Goal: Task Accomplishment & Management: Use online tool/utility

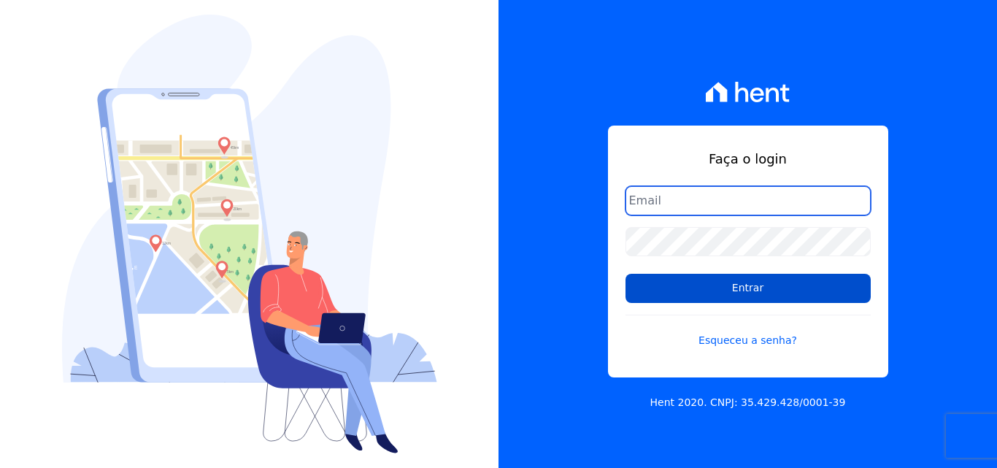
type input "financeiro@pedraconstrutora.com.br"
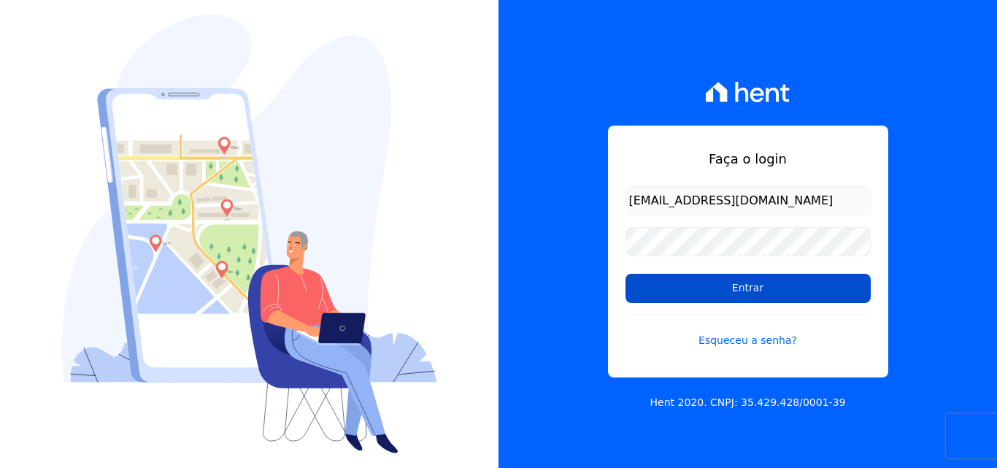
click at [727, 282] on input "Entrar" at bounding box center [747, 288] width 245 height 29
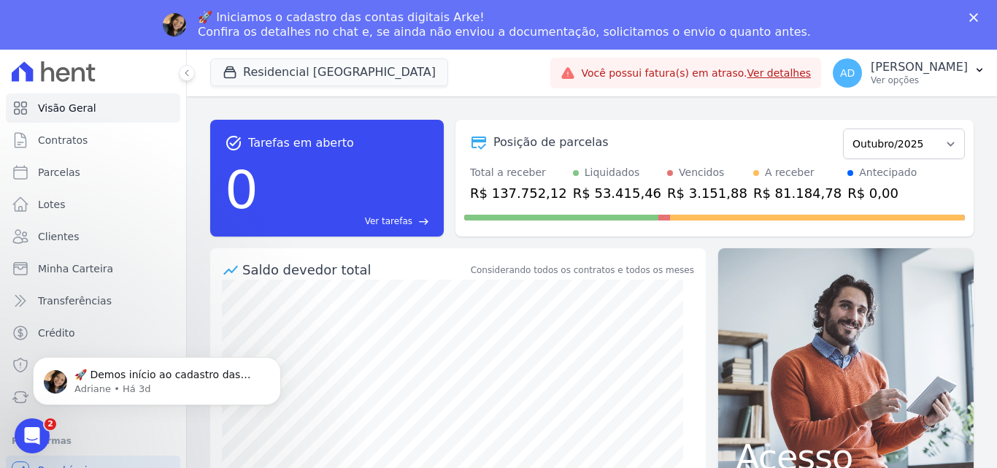
click at [204, 301] on div "🚀 Demos início ao cadastro das Contas Digitais Arke! Iniciamos a abertura para …" at bounding box center [157, 314] width 269 height 182
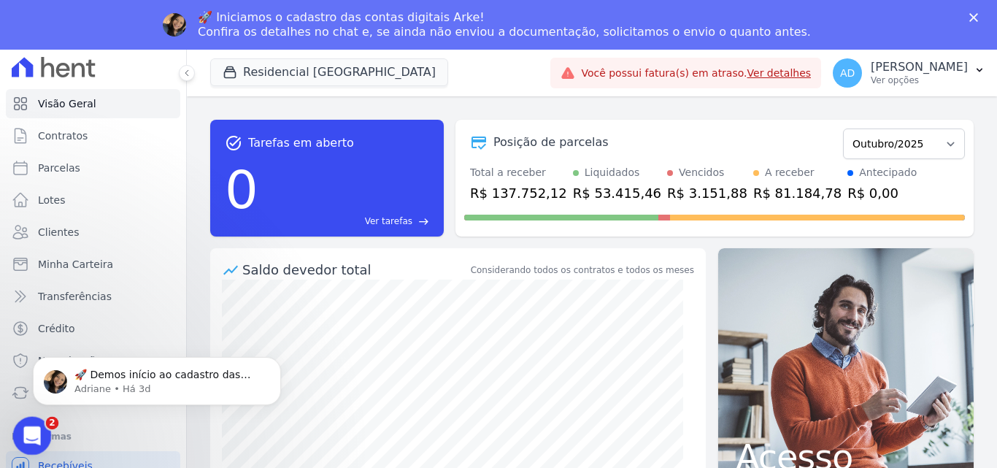
click at [18, 431] on div "Abertura do Messenger da Intercom" at bounding box center [30, 433] width 48 height 48
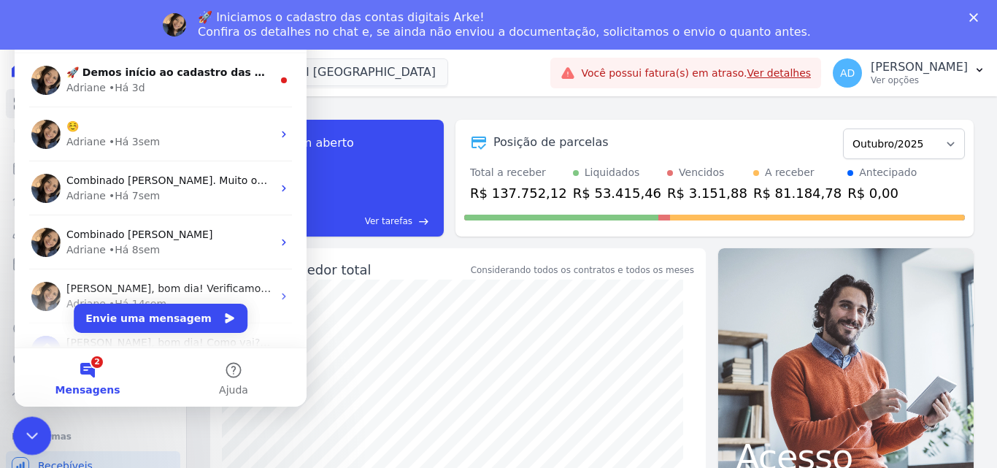
scroll to position [0, 0]
click at [21, 431] on icon "Encerramento do Messenger da Intercom" at bounding box center [30, 434] width 18 height 18
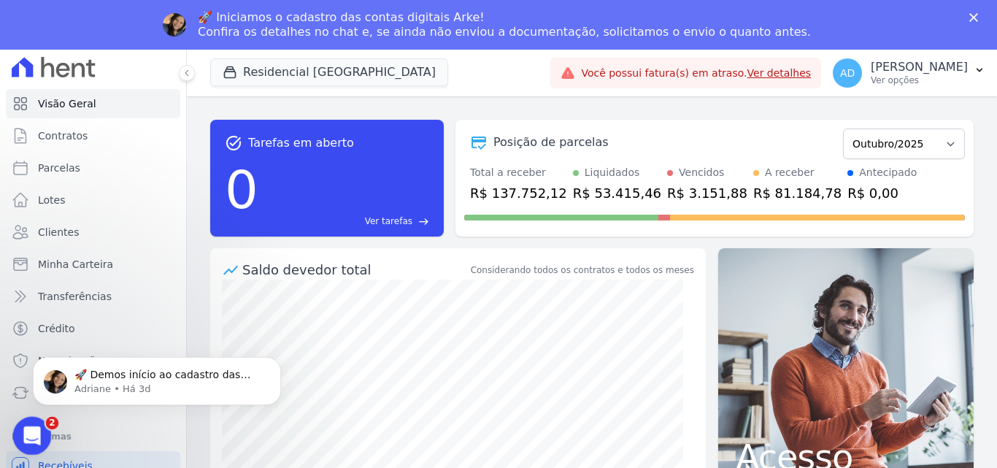
click at [12, 438] on div "Abertura do Messenger da Intercom" at bounding box center [30, 433] width 48 height 48
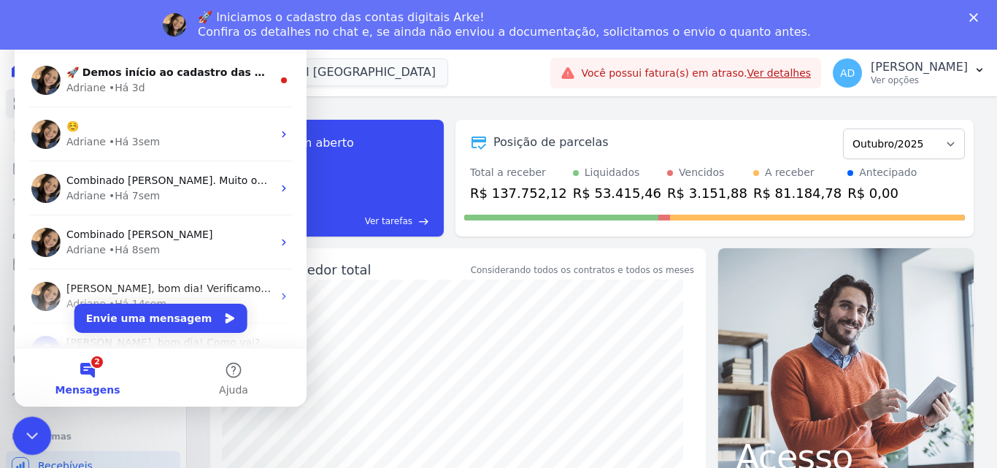
click at [12, 438] on div "Encerramento do Messenger da Intercom" at bounding box center [29, 433] width 35 height 35
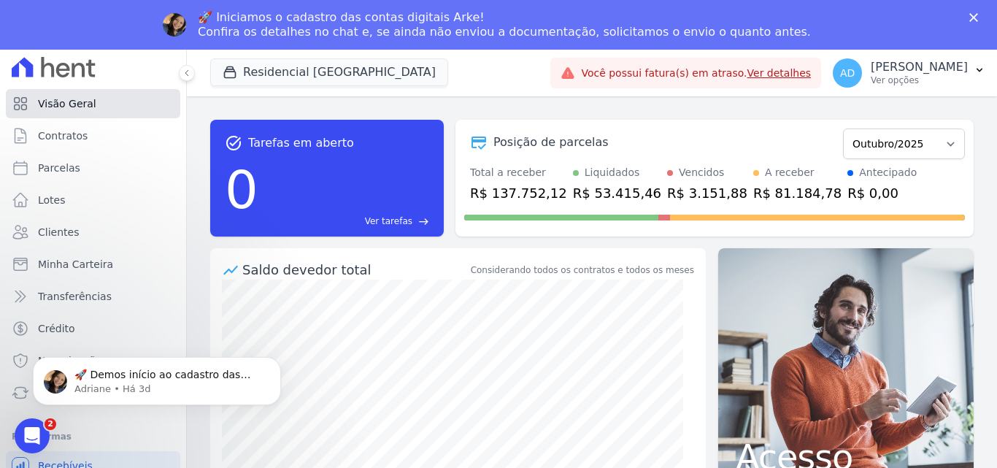
click at [112, 104] on link "Visão Geral" at bounding box center [93, 103] width 174 height 29
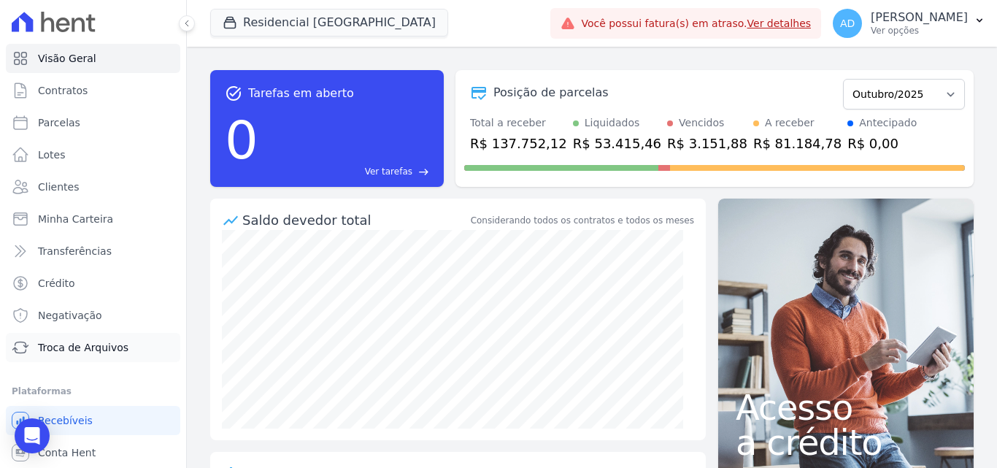
click at [96, 345] on span "Troca de Arquivos" at bounding box center [83, 347] width 90 height 15
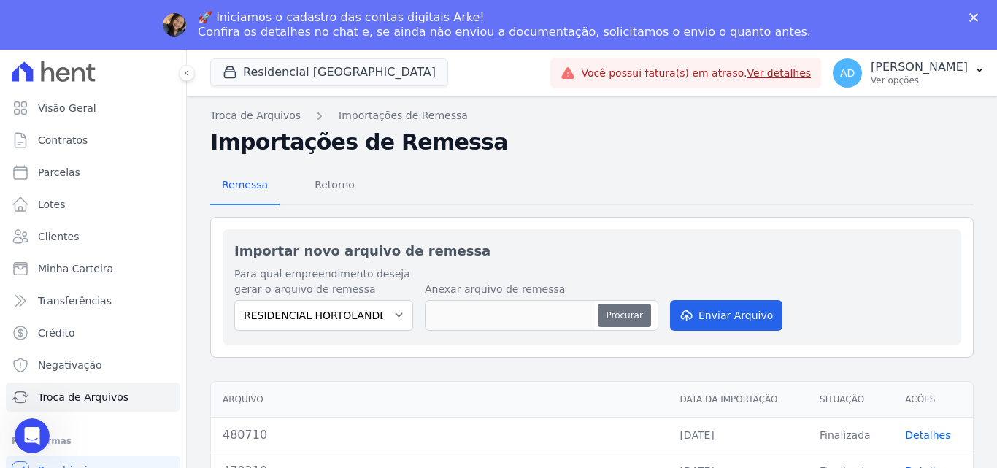
click at [631, 317] on button "Procurar" at bounding box center [624, 315] width 53 height 23
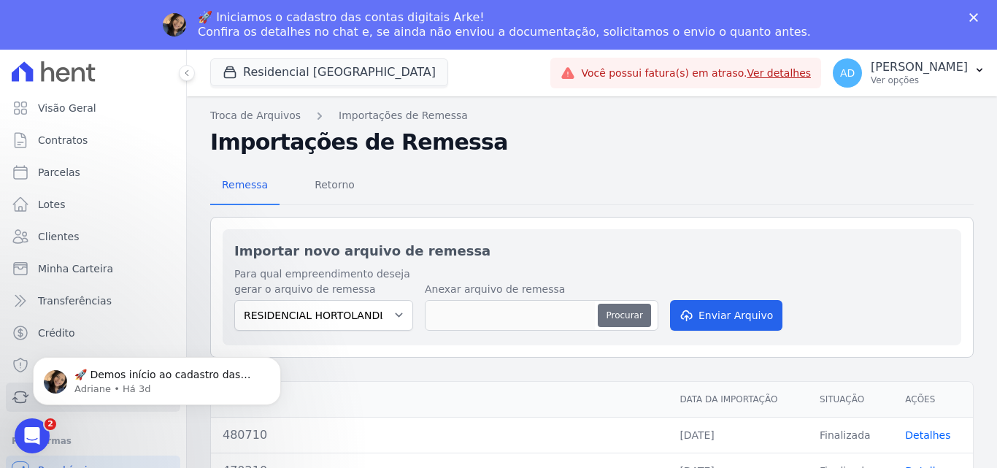
type input "491310"
click at [728, 317] on button "Enviar Arquivo" at bounding box center [726, 315] width 112 height 31
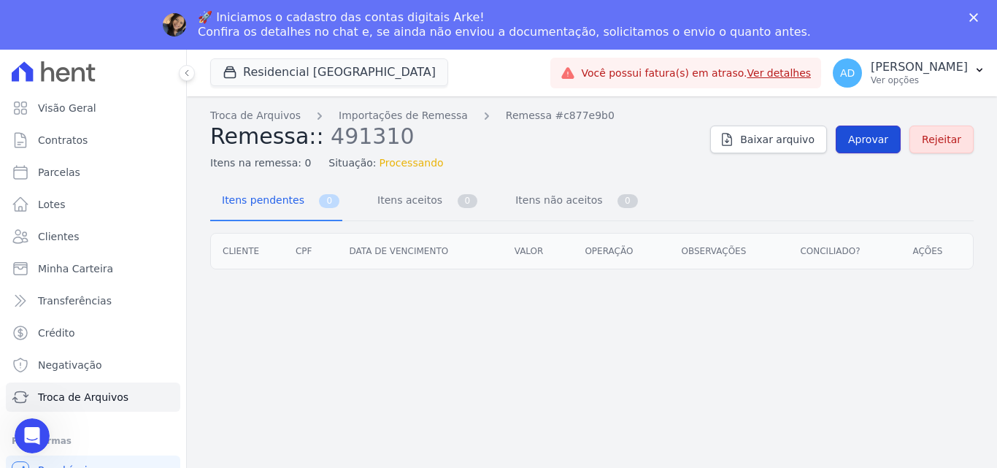
click at [883, 138] on span "Aprovar" at bounding box center [868, 139] width 40 height 15
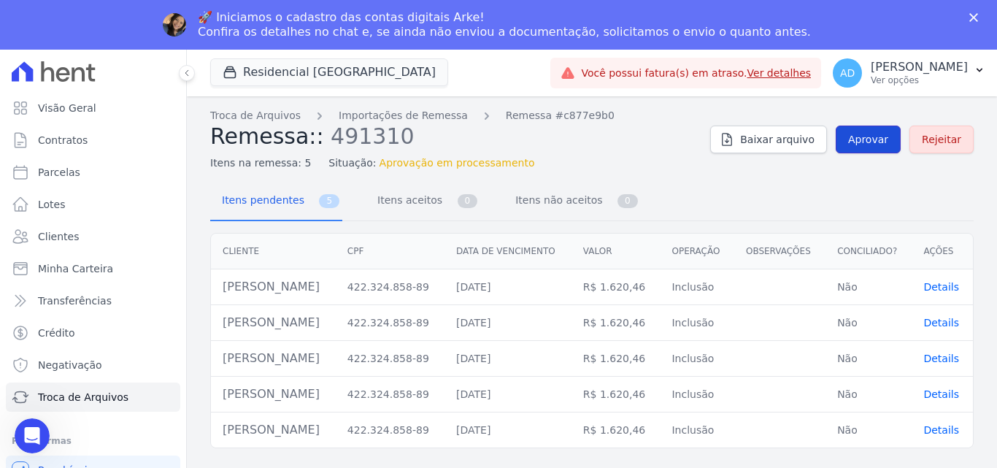
click at [883, 145] on span "Aprovar" at bounding box center [868, 139] width 40 height 15
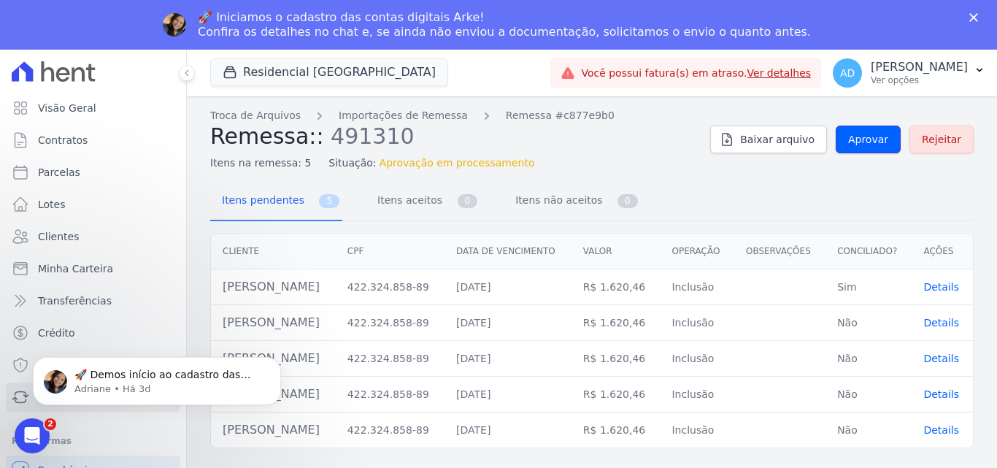
click at [883, 145] on span "Aprovar" at bounding box center [868, 139] width 40 height 15
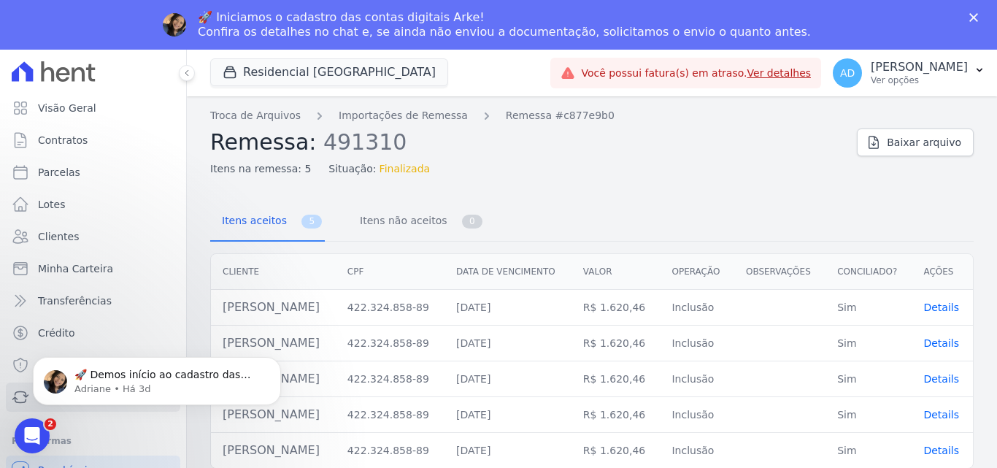
click at [20, 402] on body "🚀 Demos início ao cadastro das Contas Digitais Arke! Iniciamos a abertura para …" at bounding box center [157, 377] width 280 height 90
click at [384, 120] on link "Importações de Remessa" at bounding box center [403, 115] width 129 height 15
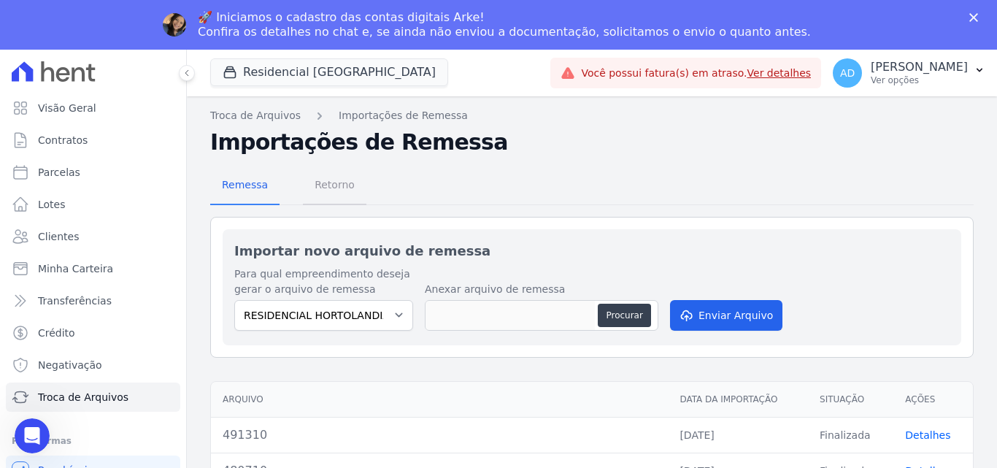
click at [327, 182] on span "Retorno" at bounding box center [335, 184] width 58 height 29
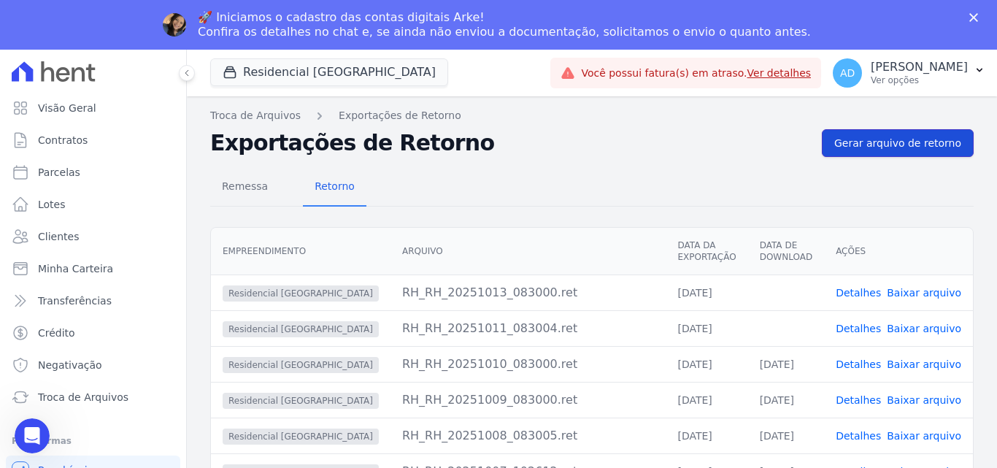
click at [891, 144] on span "Gerar arquivo de retorno" at bounding box center [897, 143] width 127 height 15
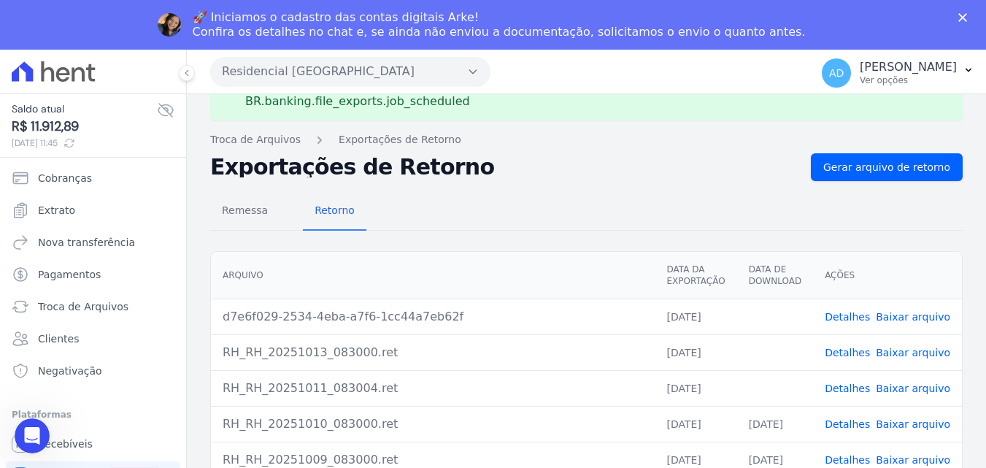
scroll to position [73, 0]
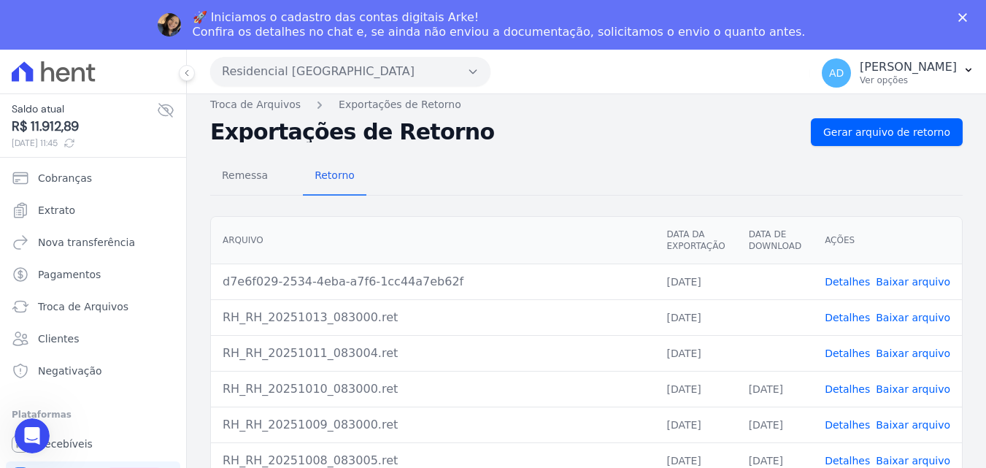
click at [921, 278] on link "Baixar arquivo" at bounding box center [913, 282] width 74 height 12
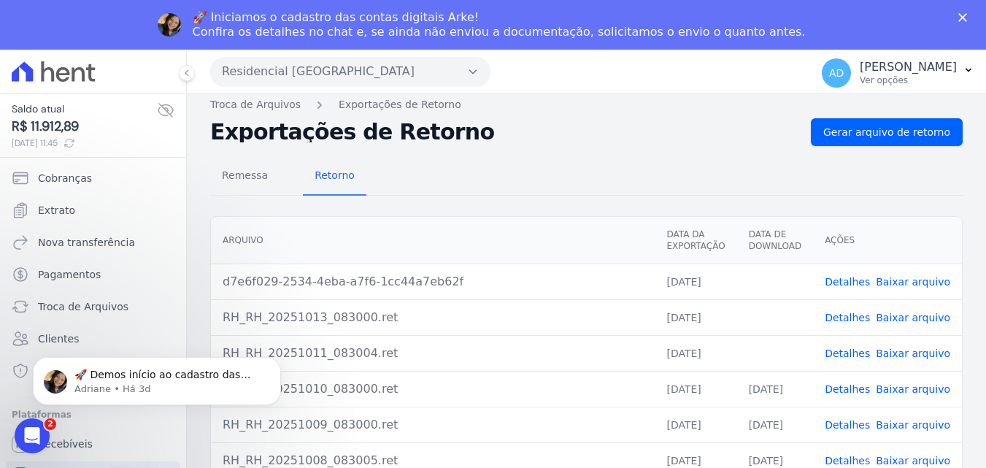
scroll to position [0, 0]
